Goal: Use online tool/utility

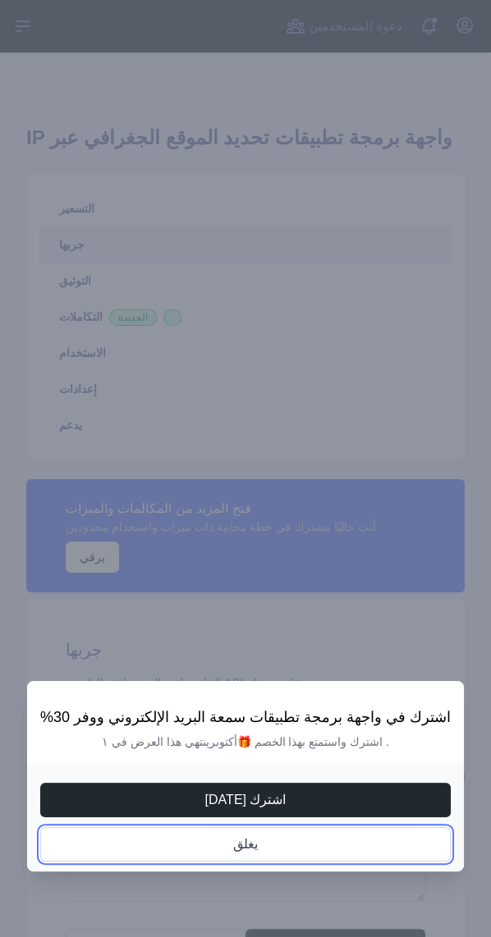
click at [250, 851] on font "يغلق" at bounding box center [245, 844] width 25 height 14
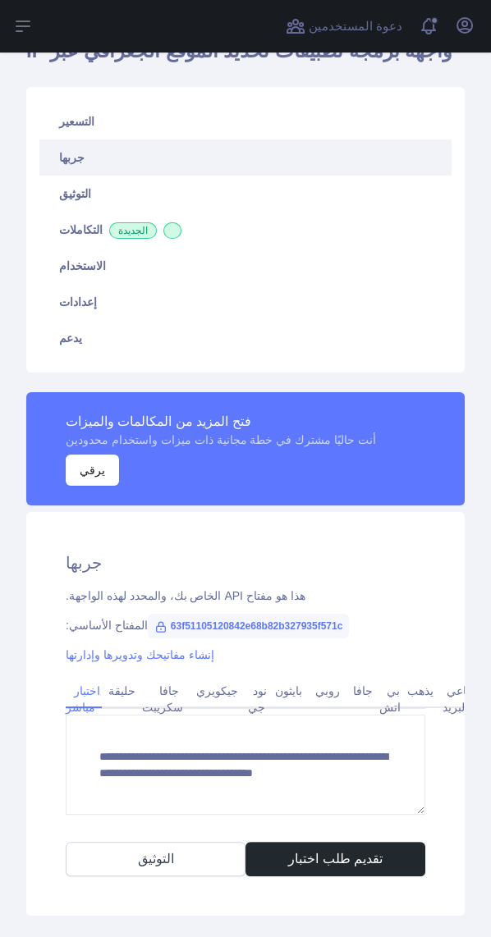
scroll to position [97, 0]
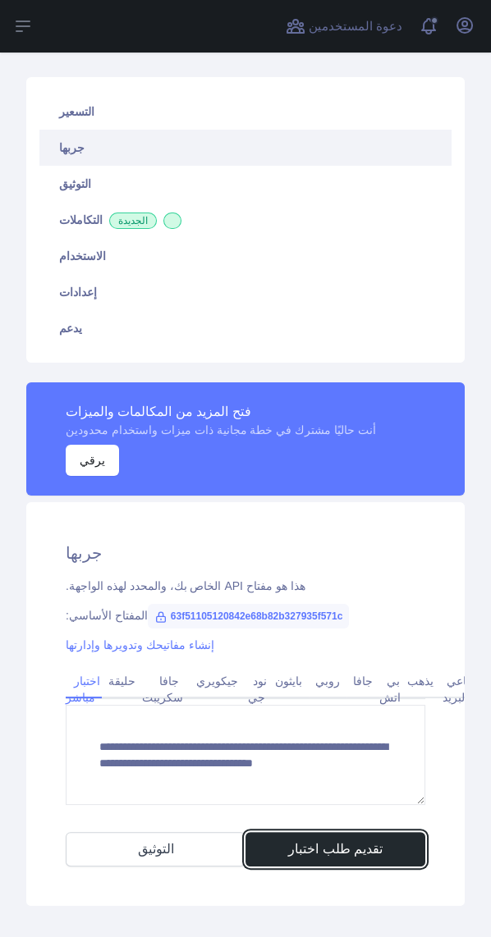
click at [355, 842] on font "تقديم طلب اختبار" at bounding box center [335, 849] width 94 height 14
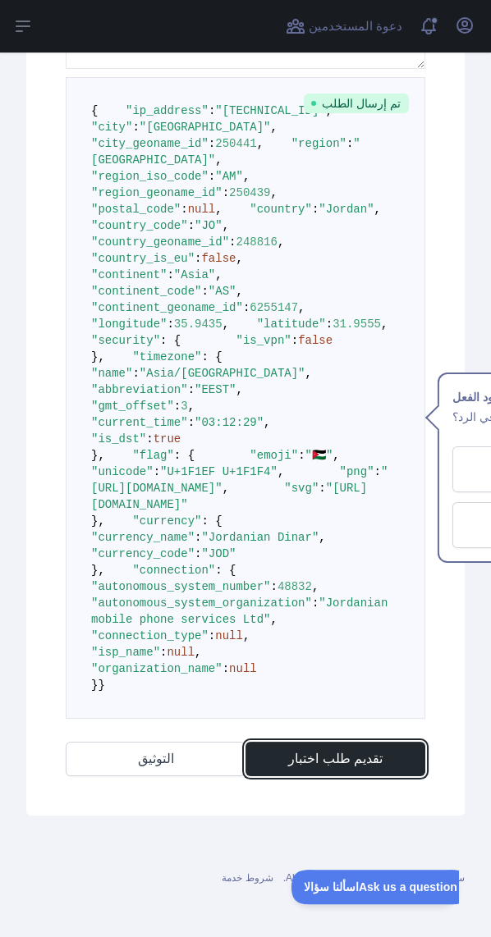
scroll to position [985, 0]
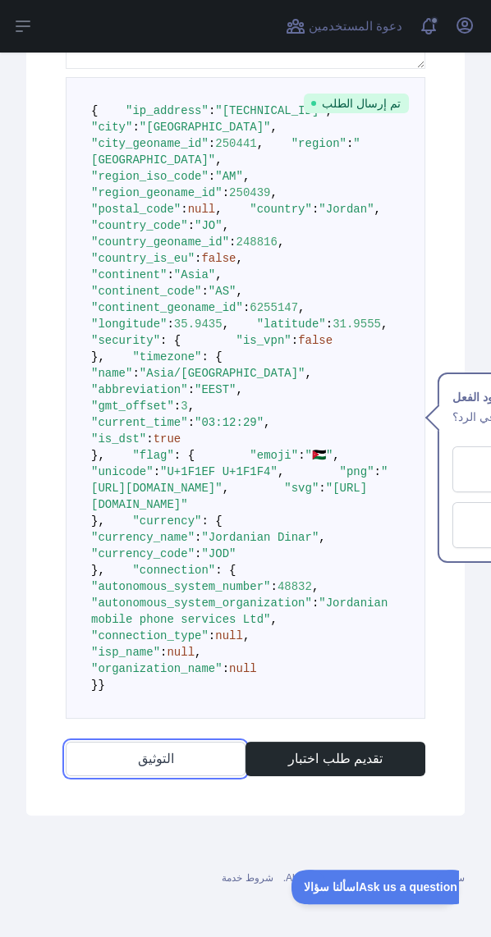
click at [141, 766] on font "التوثيق" at bounding box center [156, 759] width 36 height 14
